Goal: Task Accomplishment & Management: Manage account settings

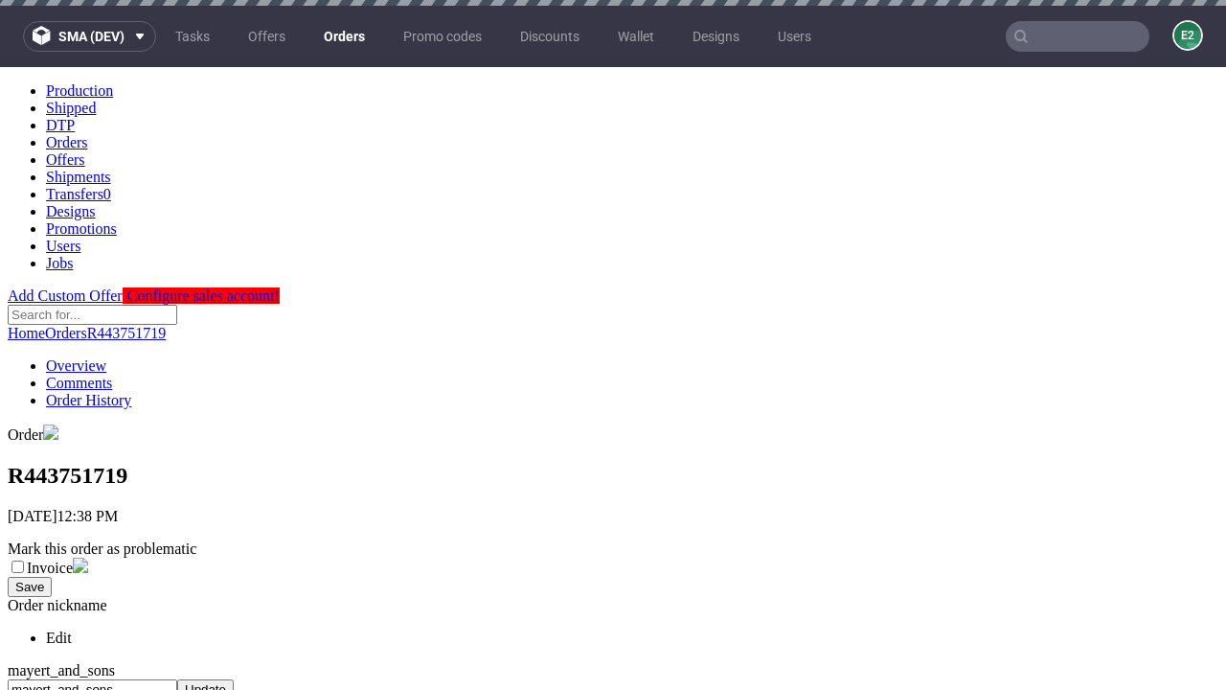
scroll to position [732, 0]
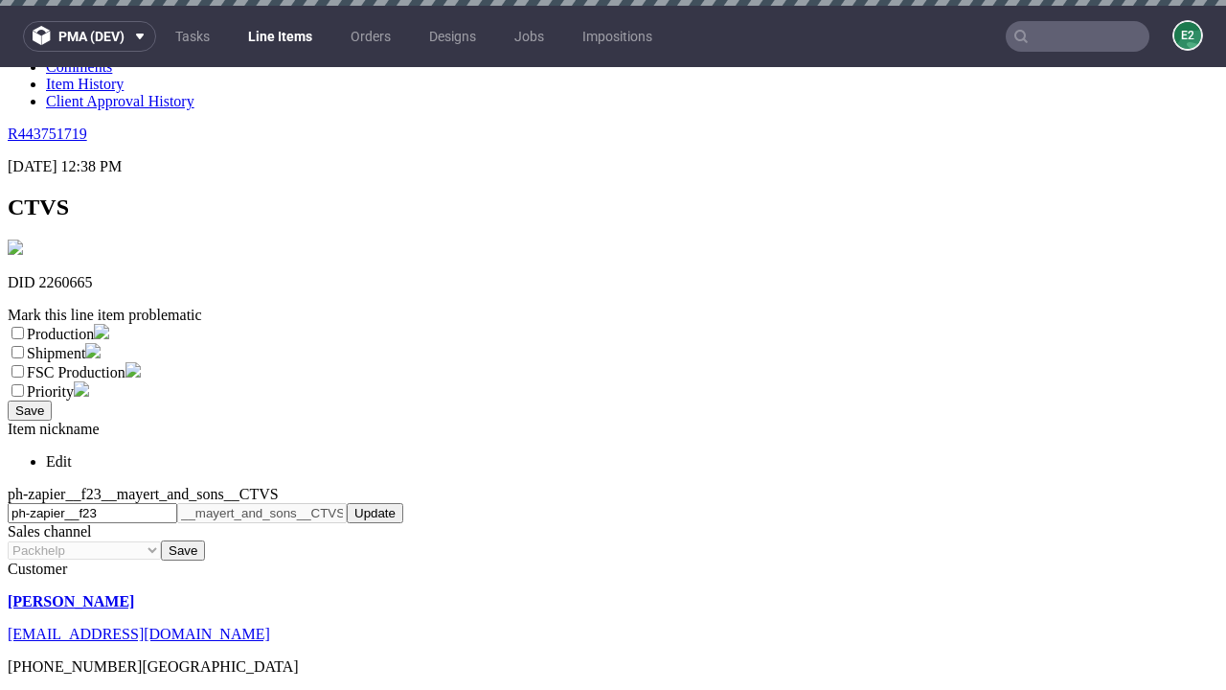
scroll to position [6, 0]
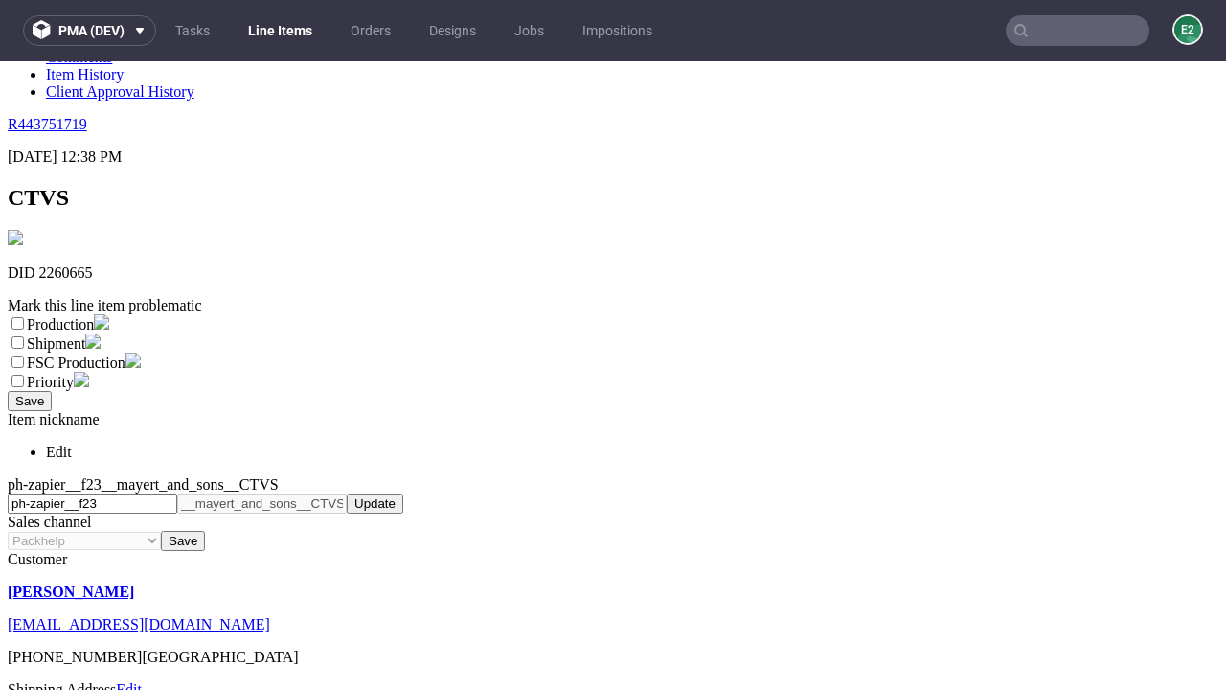
select select "dtp_ca_needed"
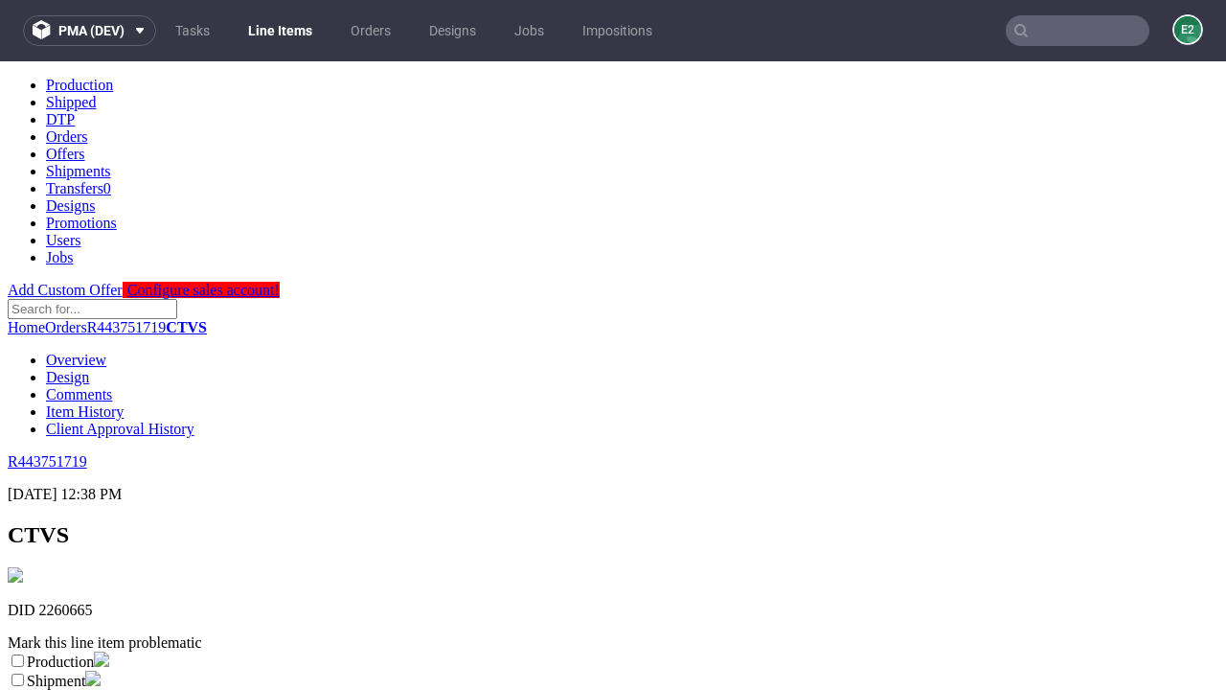
scroll to position [0, 0]
